Goal: Task Accomplishment & Management: Use online tool/utility

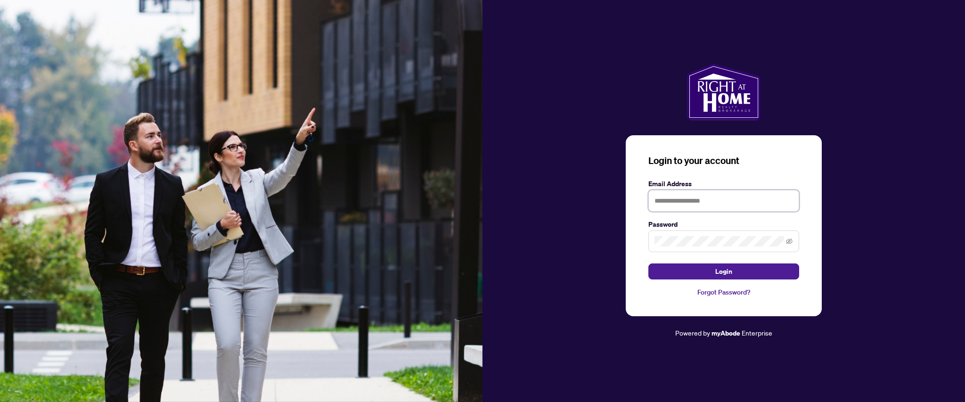
click at [675, 203] on input "text" at bounding box center [723, 201] width 151 height 22
type input "**********"
click at [648, 263] on button "Login" at bounding box center [723, 271] width 151 height 16
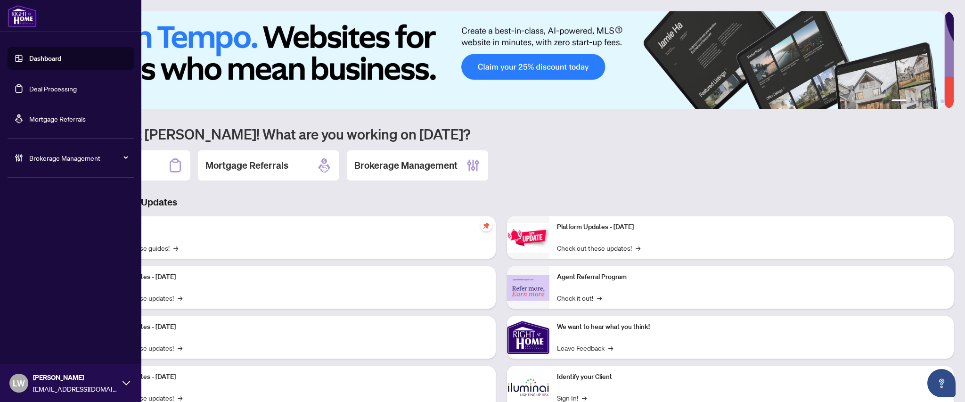
click at [51, 87] on link "Deal Processing" at bounding box center [53, 88] width 48 height 8
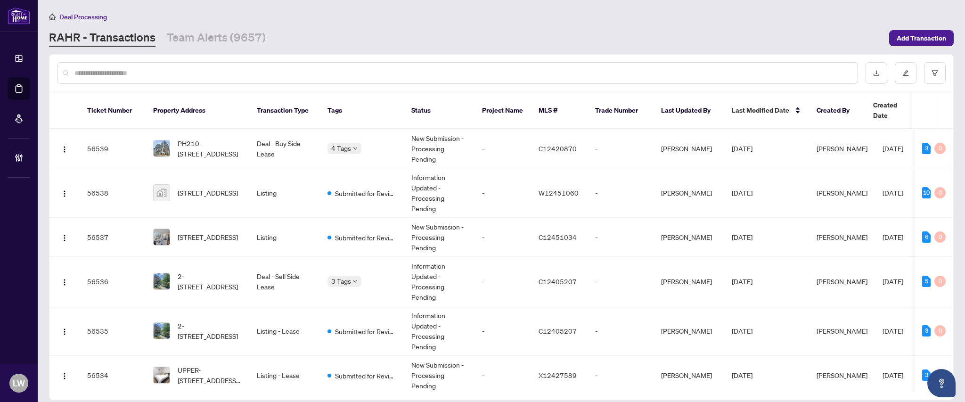
click at [203, 70] on input "text" at bounding box center [461, 73] width 775 height 10
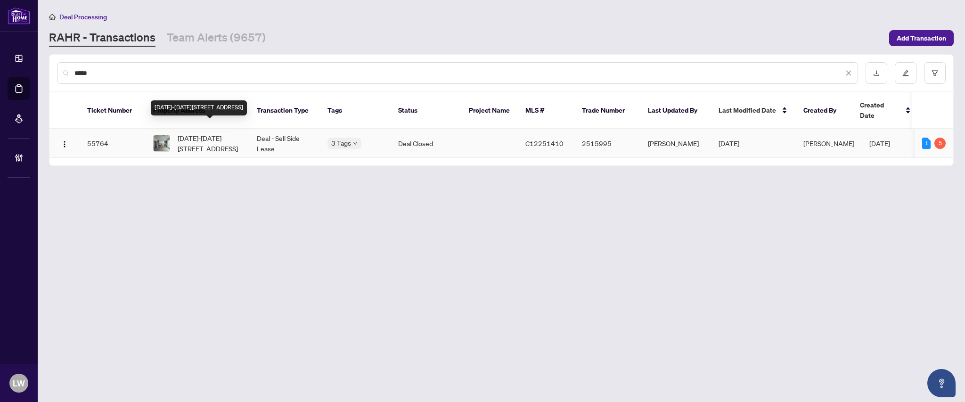
click at [197, 133] on span "1512-2020 Bathurst St, Toronto, Ontario M5P 0A6, Canada" at bounding box center [210, 143] width 64 height 21
drag, startPoint x: 100, startPoint y: 73, endPoint x: 46, endPoint y: 67, distance: 54.5
click at [46, 67] on main "Deal Processing RAHR - Transactions Team Alerts (9657) Add Transaction ***** Ti…" at bounding box center [501, 201] width 927 height 402
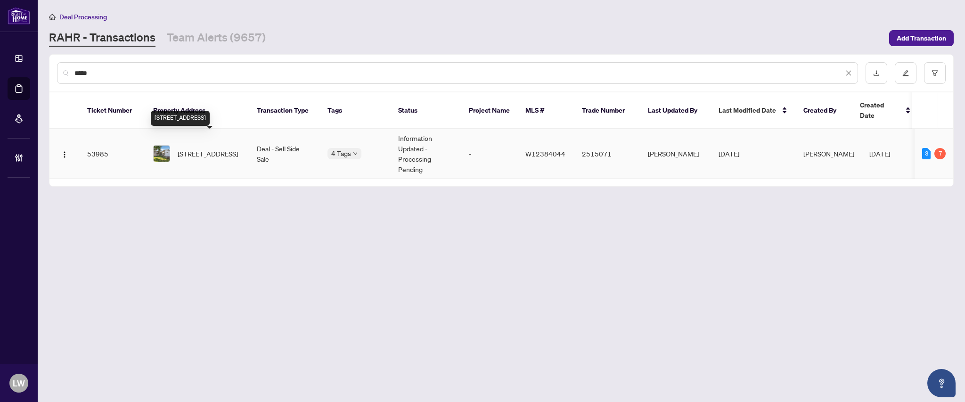
click at [212, 148] on span "4200 Garrowhill Tr, Mississauga, Ontario L4W 2H4, Canada" at bounding box center [208, 153] width 60 height 10
drag, startPoint x: 138, startPoint y: 74, endPoint x: 69, endPoint y: 68, distance: 70.0
click at [69, 68] on div "*****" at bounding box center [457, 73] width 801 height 22
click at [196, 148] on span "206 CALAVERAS Ave, Ottawa, Ontario K2J 5K5, Canada" at bounding box center [208, 153] width 60 height 10
drag, startPoint x: 121, startPoint y: 72, endPoint x: 48, endPoint y: 66, distance: 73.7
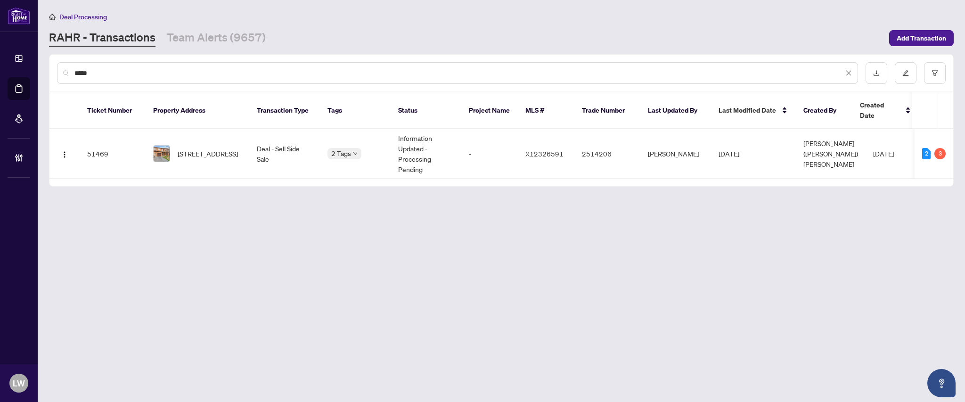
click at [48, 66] on main "Deal Processing RAHR - Transactions Team Alerts (9657) Add Transaction ***** Ti…" at bounding box center [501, 201] width 927 height 402
type input "*****"
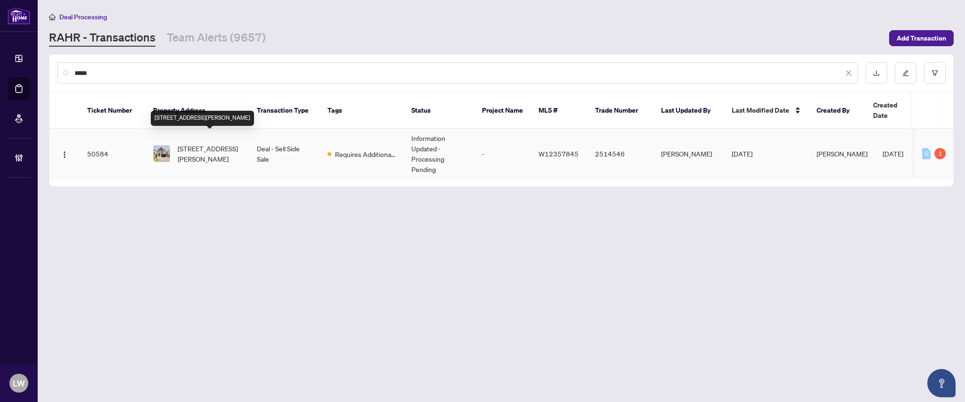
click at [218, 144] on span "[STREET_ADDRESS][PERSON_NAME]" at bounding box center [210, 153] width 64 height 21
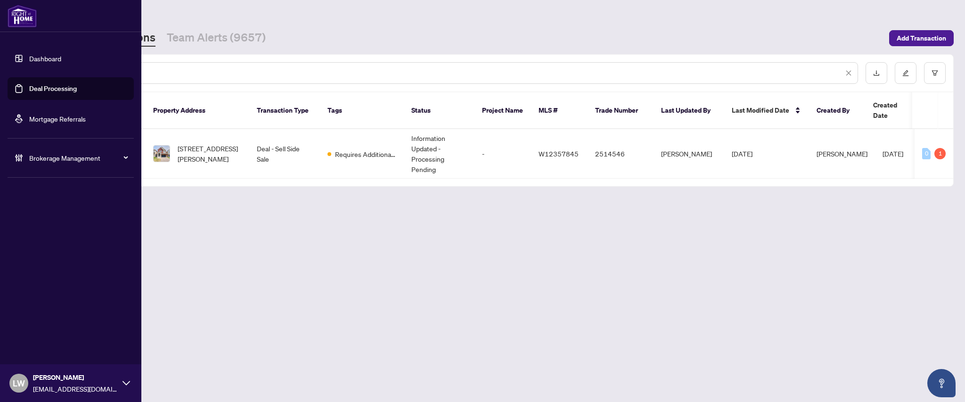
click at [17, 383] on span "LW" at bounding box center [19, 382] width 12 height 13
click at [27, 345] on span "Logout" at bounding box center [37, 346] width 21 height 15
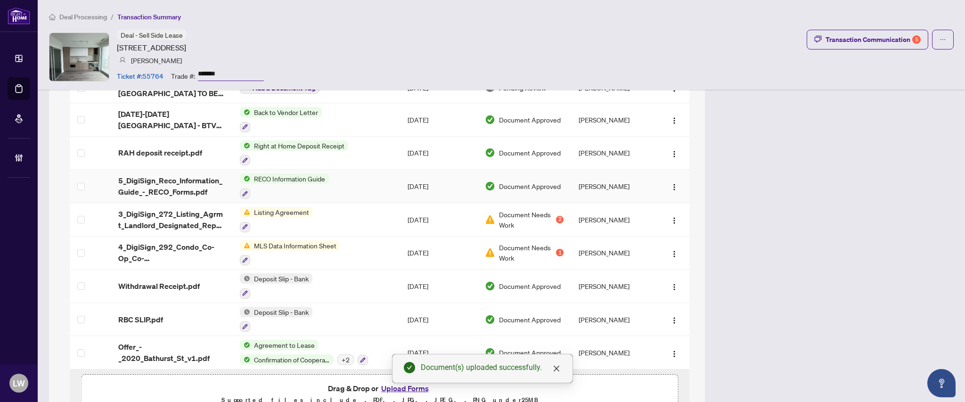
scroll to position [691, 0]
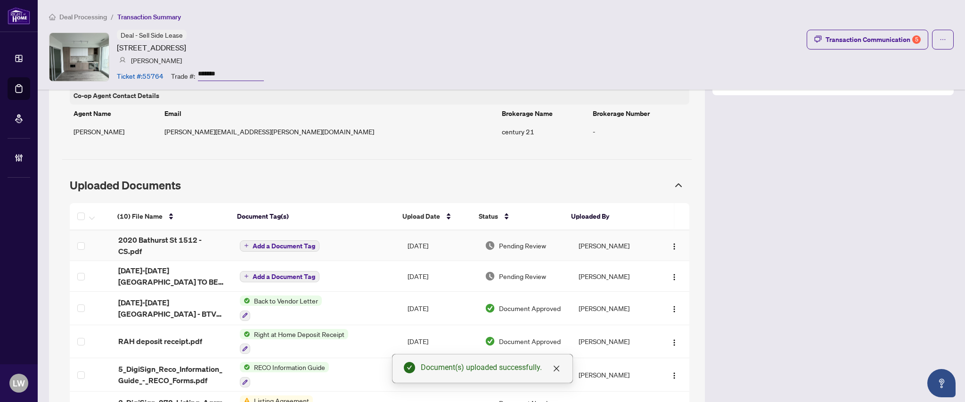
click at [268, 247] on span "Add a Document Tag" at bounding box center [283, 246] width 63 height 7
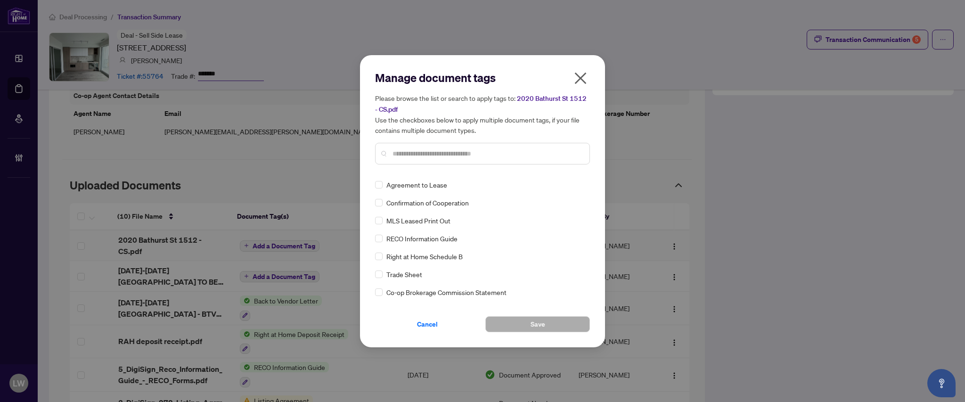
click at [449, 153] on input "text" at bounding box center [486, 153] width 189 height 10
type input "****"
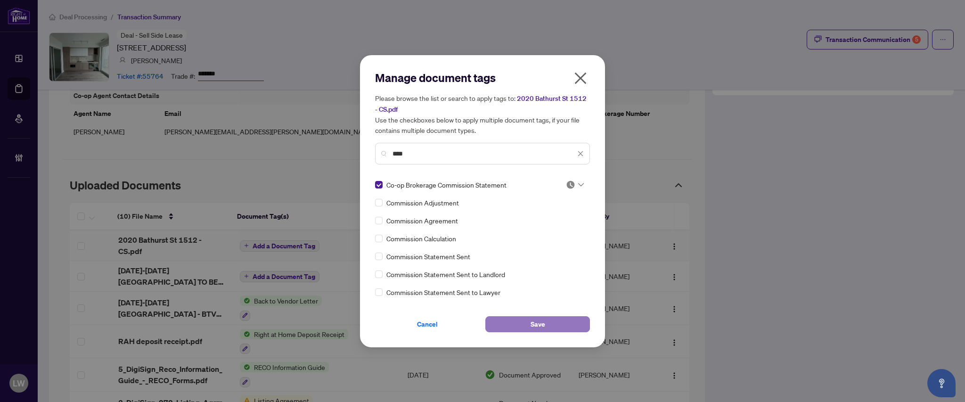
click at [542, 319] on span "Save" at bounding box center [537, 324] width 15 height 15
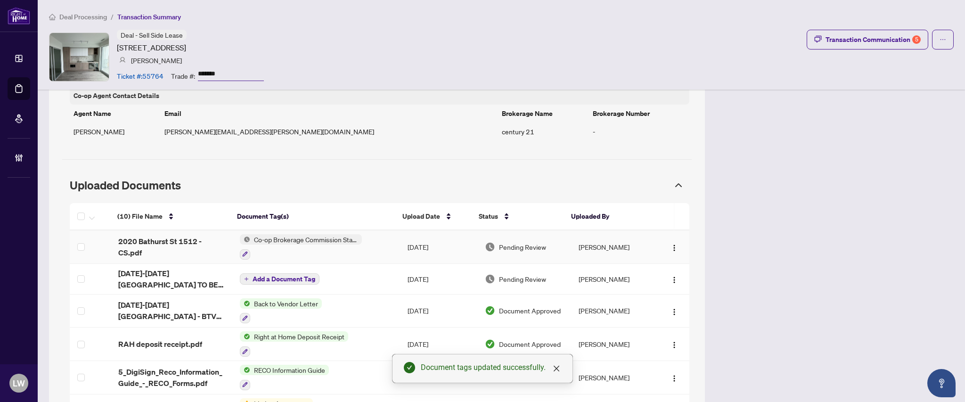
click at [521, 248] on span "Pending Review" at bounding box center [522, 247] width 47 height 10
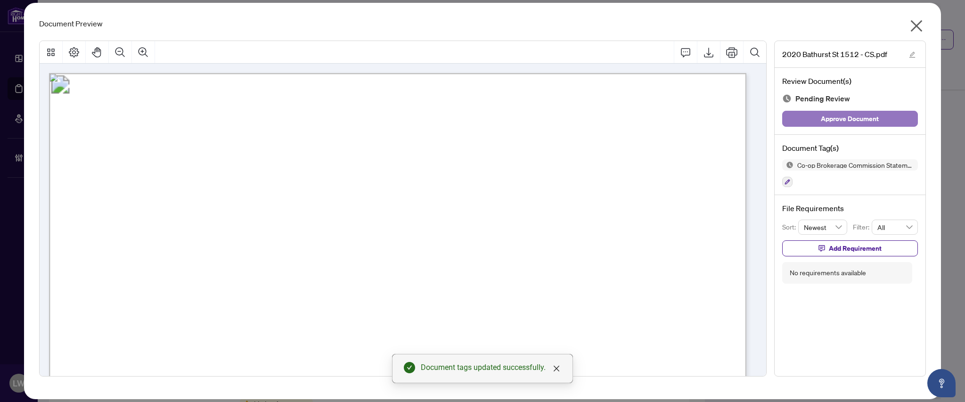
click at [858, 123] on span "Approve Document" at bounding box center [850, 118] width 58 height 15
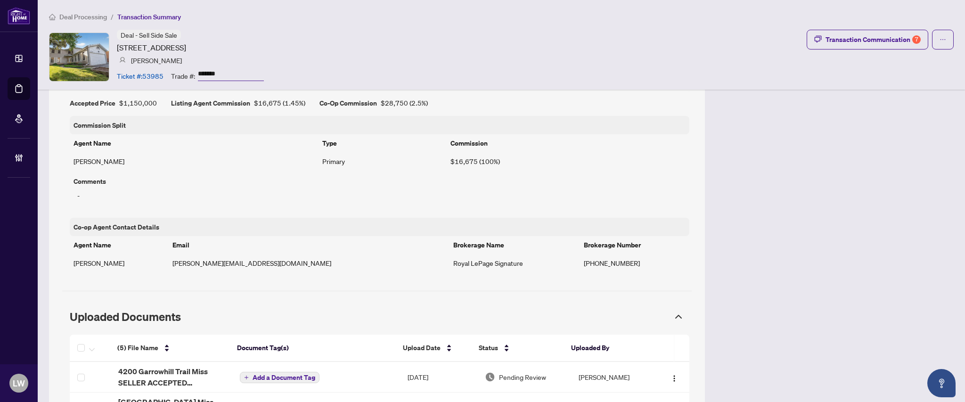
scroll to position [824, 0]
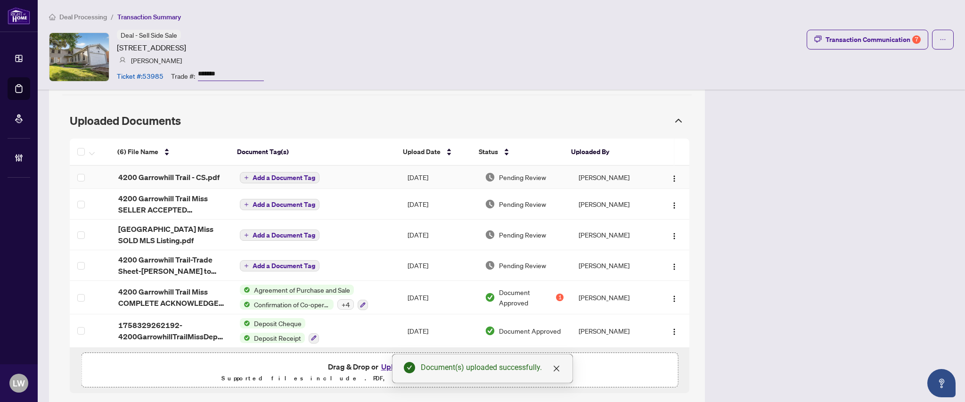
click at [268, 181] on span "Add a Document Tag" at bounding box center [283, 177] width 63 height 7
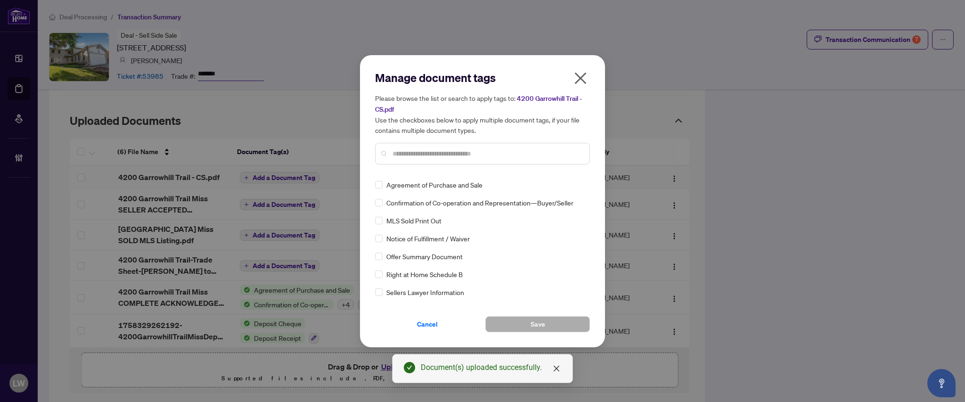
click at [463, 150] on input "text" at bounding box center [486, 153] width 189 height 10
type input "***"
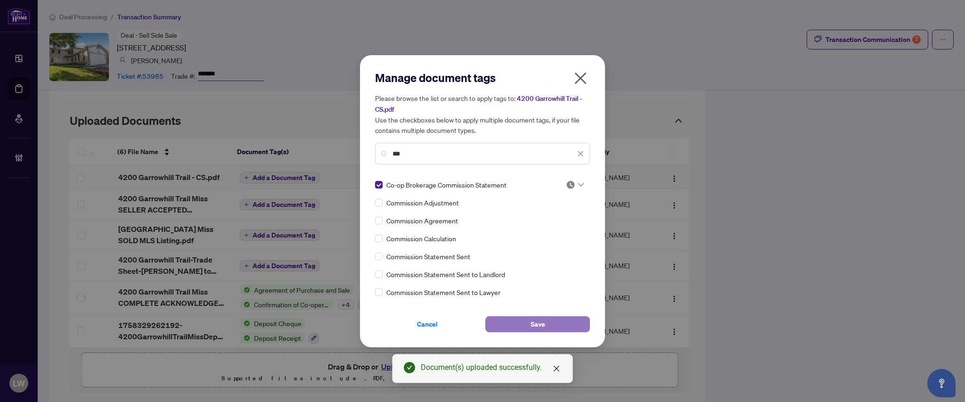
click at [529, 321] on button "Save" at bounding box center [537, 324] width 105 height 16
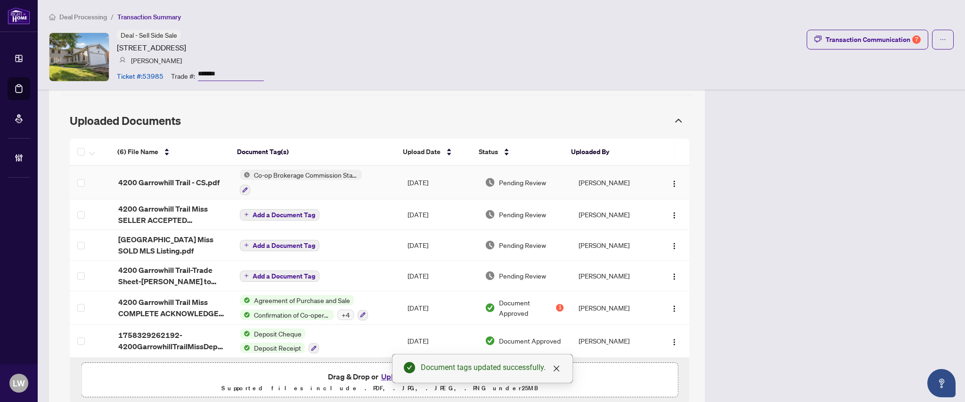
click at [517, 185] on span "Pending Review" at bounding box center [522, 182] width 47 height 10
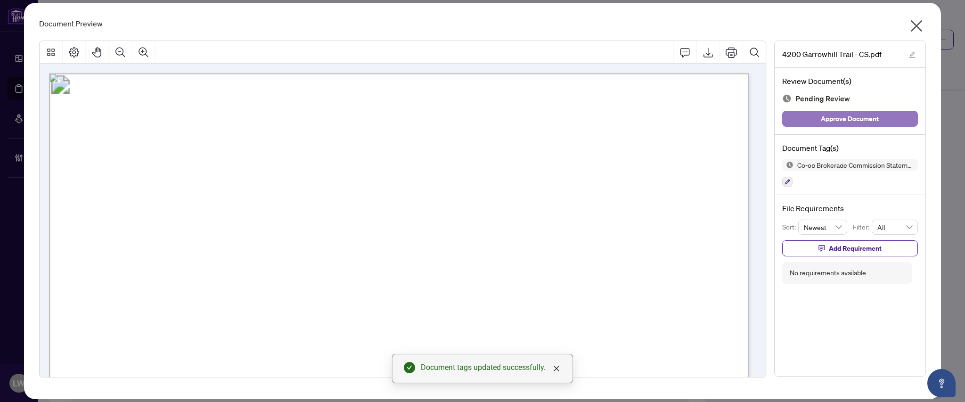
click at [846, 119] on span "Approve Document" at bounding box center [850, 118] width 58 height 15
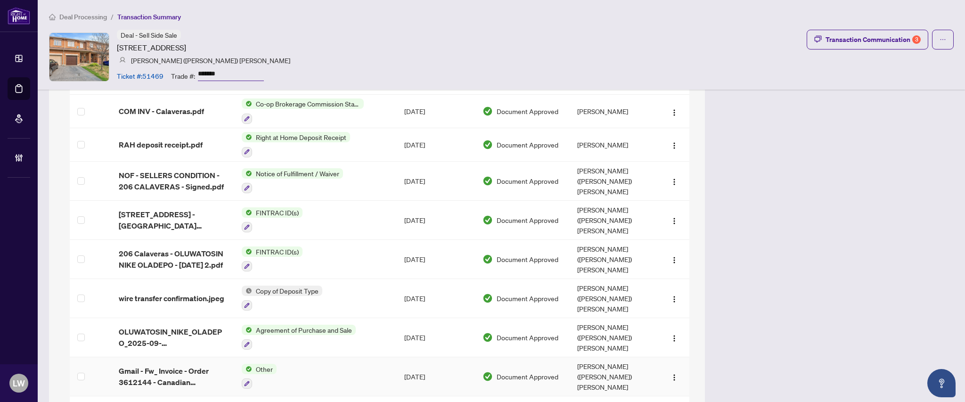
scroll to position [1131, 0]
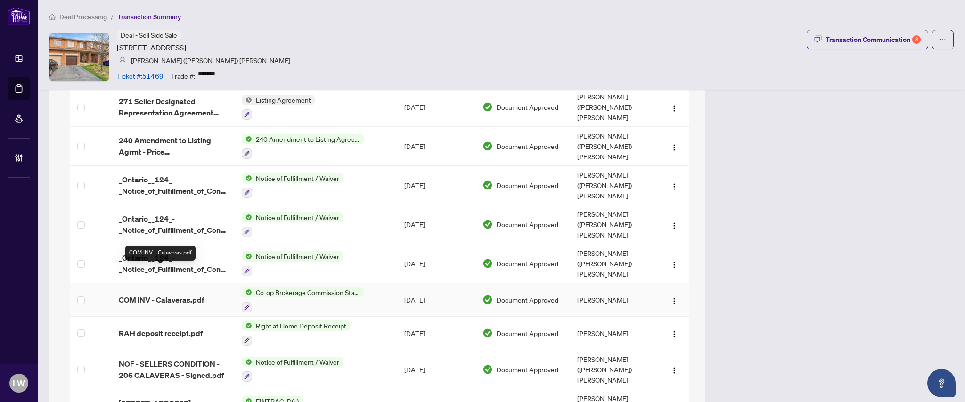
click at [155, 294] on span "COM INV - Calaveras.pdf" at bounding box center [161, 299] width 85 height 11
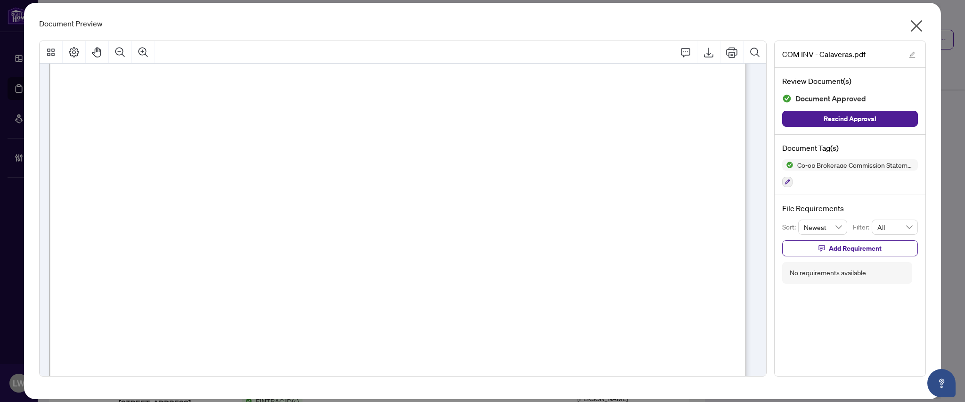
scroll to position [439, 0]
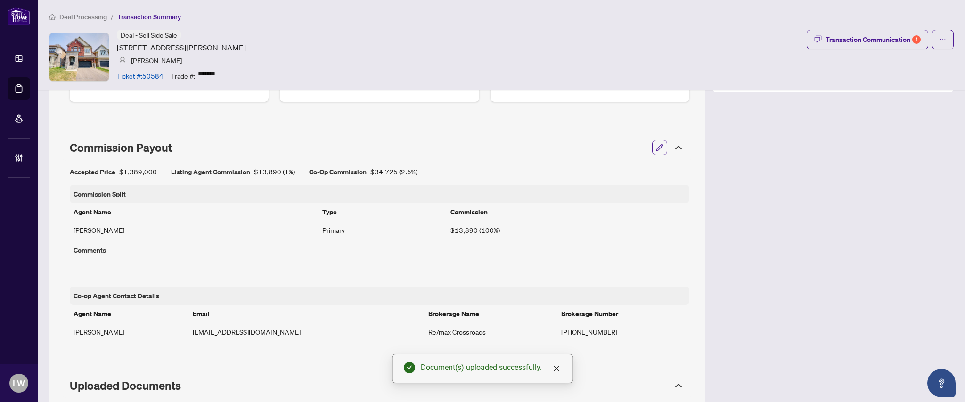
scroll to position [748, 0]
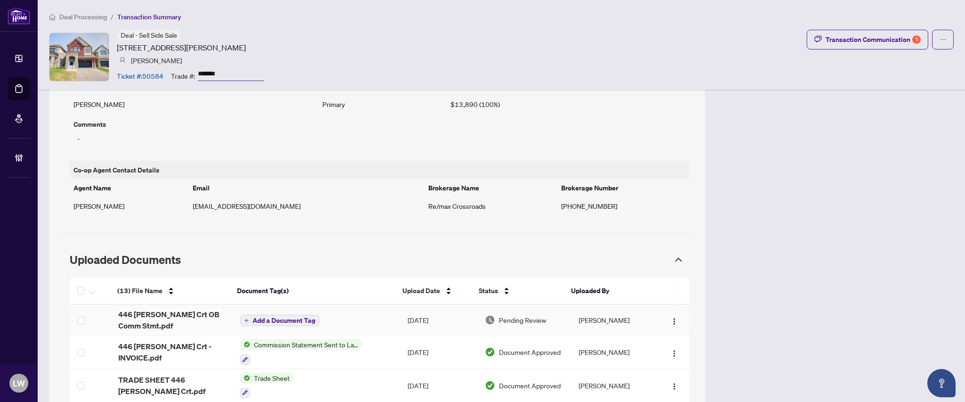
click at [260, 324] on span "Add a Document Tag" at bounding box center [283, 320] width 63 height 7
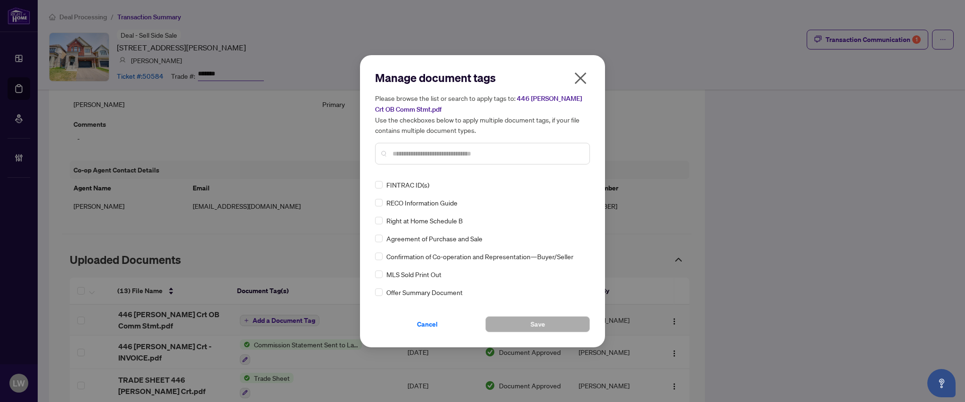
click at [409, 155] on input "text" at bounding box center [486, 153] width 189 height 10
type input "****"
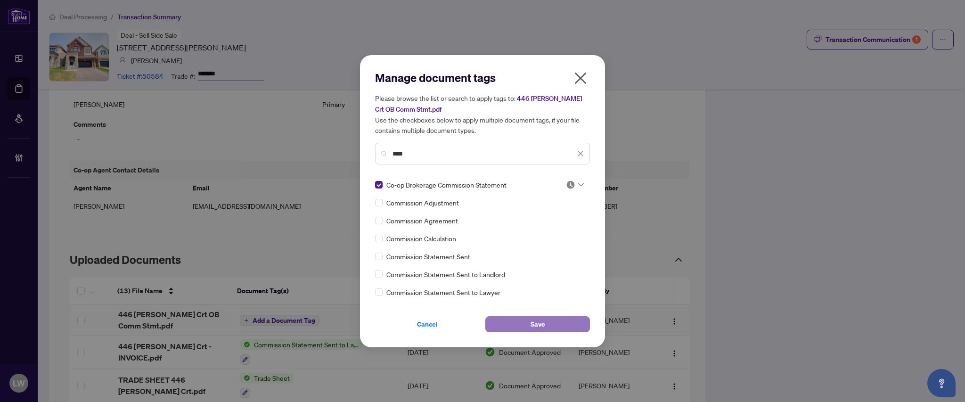
click at [531, 323] on span "Save" at bounding box center [537, 324] width 15 height 15
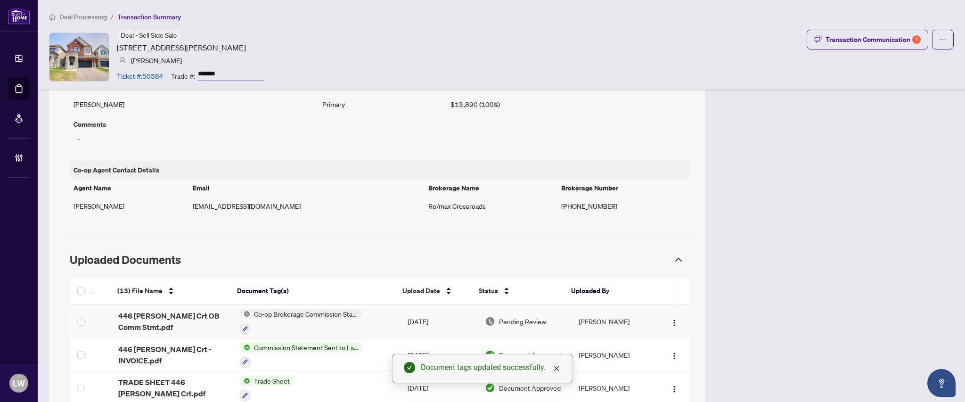
click at [537, 325] on span "Pending Review" at bounding box center [522, 321] width 47 height 10
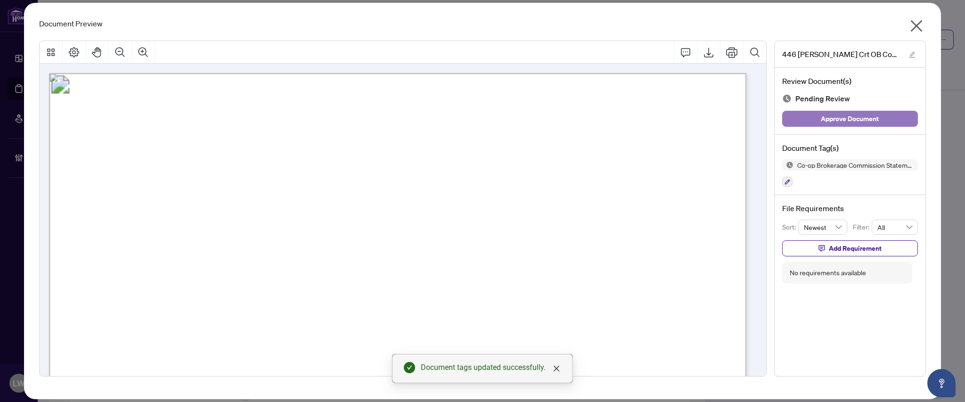
click at [840, 119] on span "Approve Document" at bounding box center [850, 118] width 58 height 15
